Goal: Browse casually

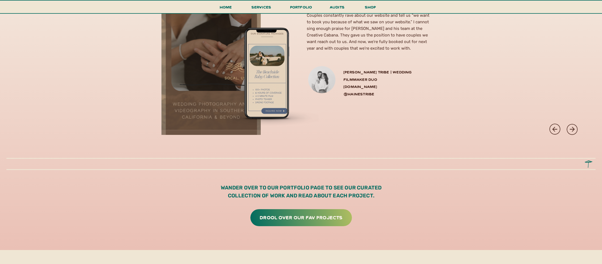
scroll to position [1597, 0]
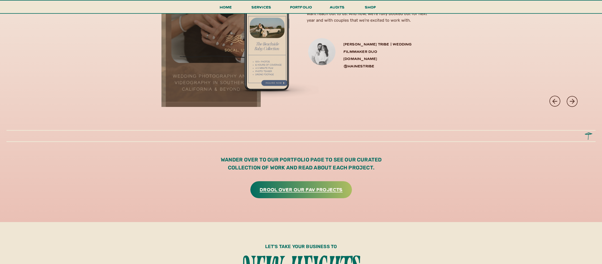
click at [317, 190] on h3 "drool over our fav projects" at bounding box center [301, 189] width 91 height 8
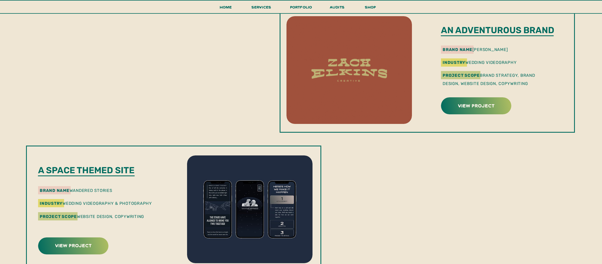
scroll to position [556, 0]
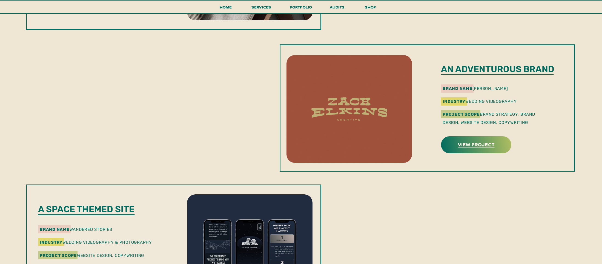
click at [484, 143] on h3 "view project" at bounding box center [476, 144] width 69 height 8
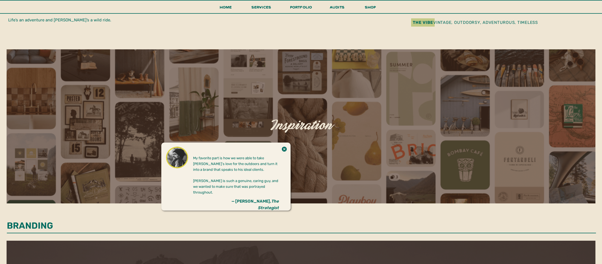
scroll to position [214, 0]
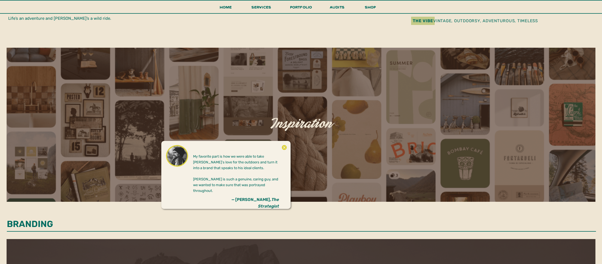
click at [283, 147] on icon at bounding box center [284, 147] width 5 height 5
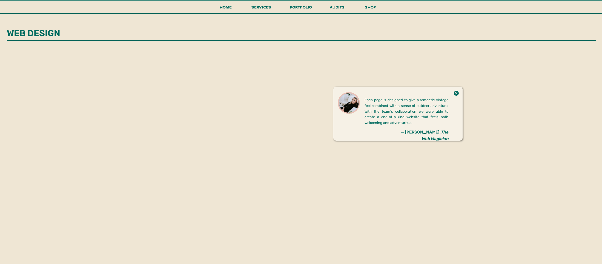
scroll to position [959, 0]
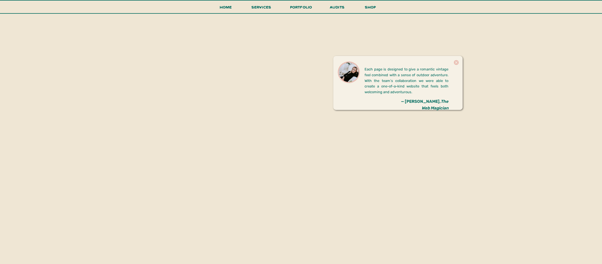
click at [457, 61] on icon at bounding box center [456, 62] width 5 height 5
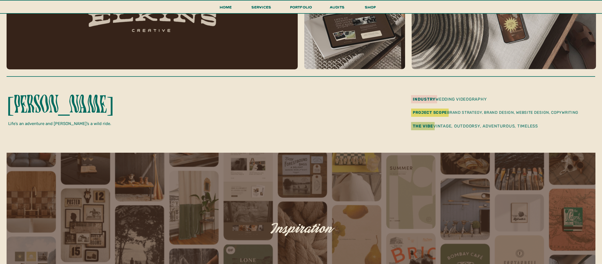
scroll to position [88, 0]
